Goal: Browse casually: Explore the website without a specific task or goal

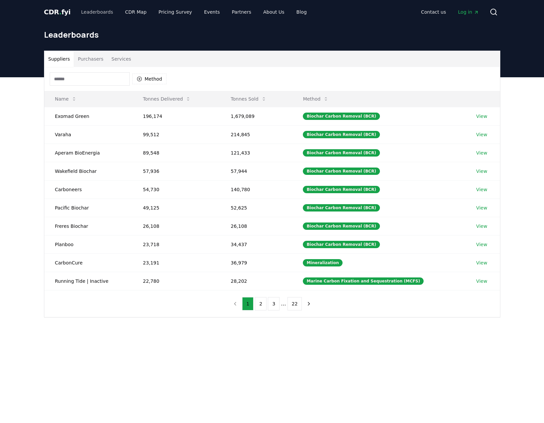
drag, startPoint x: 51, startPoint y: 13, endPoint x: 90, endPoint y: 8, distance: 39.3
click at [51, 13] on span "CDR . fyi" at bounding box center [57, 12] width 27 height 8
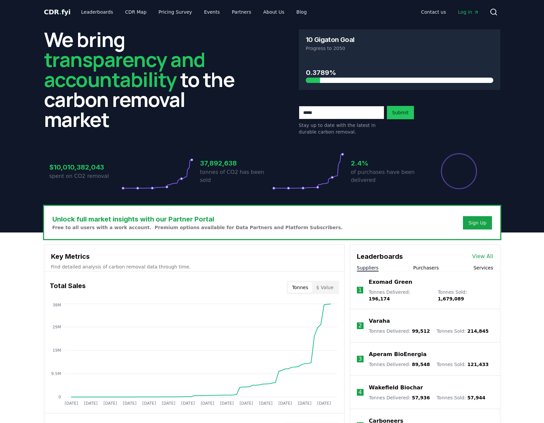
click at [319, 72] on h3 "0.3789%" at bounding box center [399, 73] width 187 height 10
click at [368, 183] on p "of purchases have been delivered" at bounding box center [387, 176] width 72 height 16
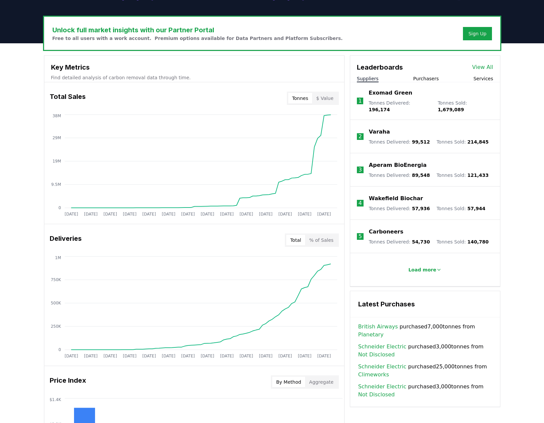
scroll to position [179, 0]
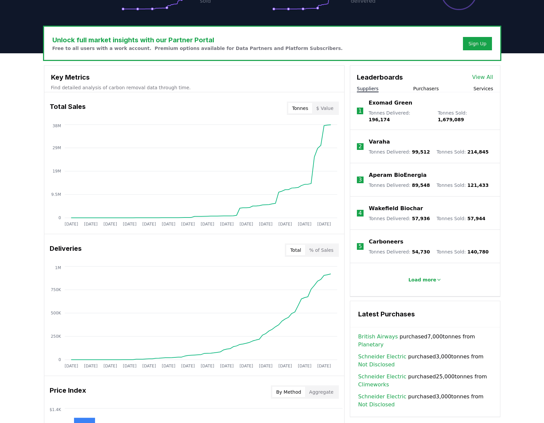
click at [325, 251] on button "% of Sales" at bounding box center [321, 250] width 32 height 11
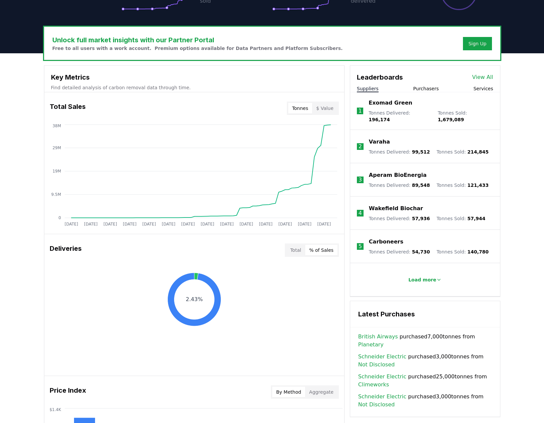
click at [301, 251] on button "Total" at bounding box center [295, 250] width 19 height 11
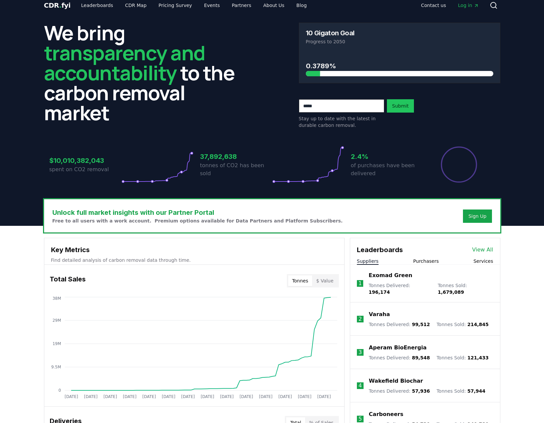
scroll to position [0, 0]
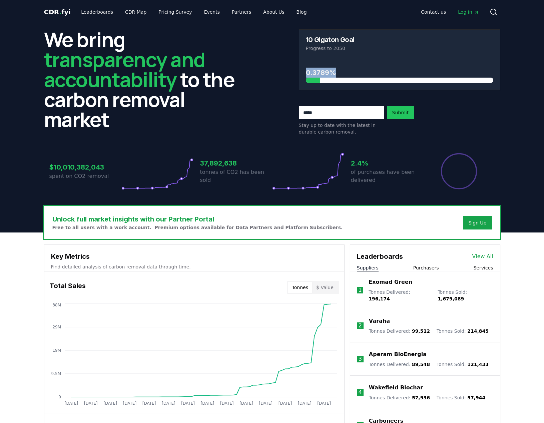
drag, startPoint x: 336, startPoint y: 73, endPoint x: 297, endPoint y: 71, distance: 39.4
click at [297, 71] on div "We bring transparency and accountability to the carbon removal market 10 Gigato…" at bounding box center [272, 82] width 456 height 106
click at [436, 63] on div "0.3789%" at bounding box center [399, 70] width 187 height 25
drag, startPoint x: 200, startPoint y: 166, endPoint x: 262, endPoint y: 168, distance: 62.7
click at [262, 168] on h3 "37,892,638" at bounding box center [236, 163] width 72 height 10
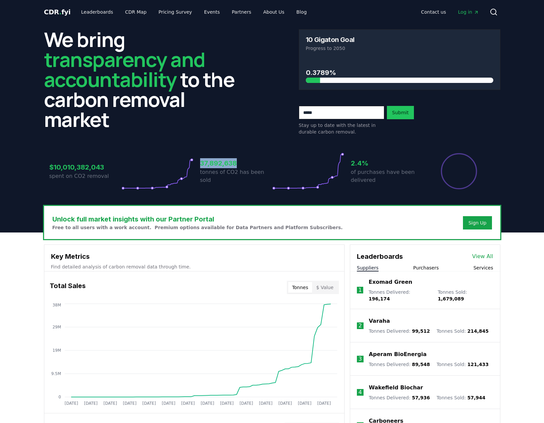
click at [262, 168] on h3 "37,892,638" at bounding box center [236, 163] width 72 height 10
